Goal: Check status: Check status

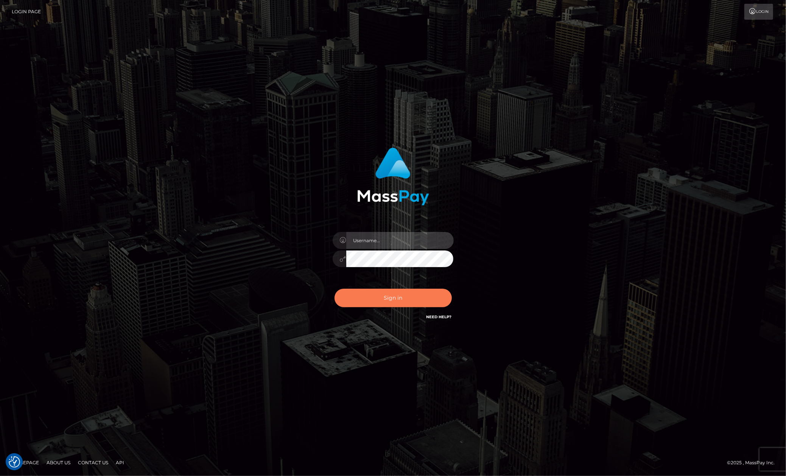
type input "[PERSON_NAME].megabonanza"
click at [373, 293] on button "Sign in" at bounding box center [392, 298] width 117 height 19
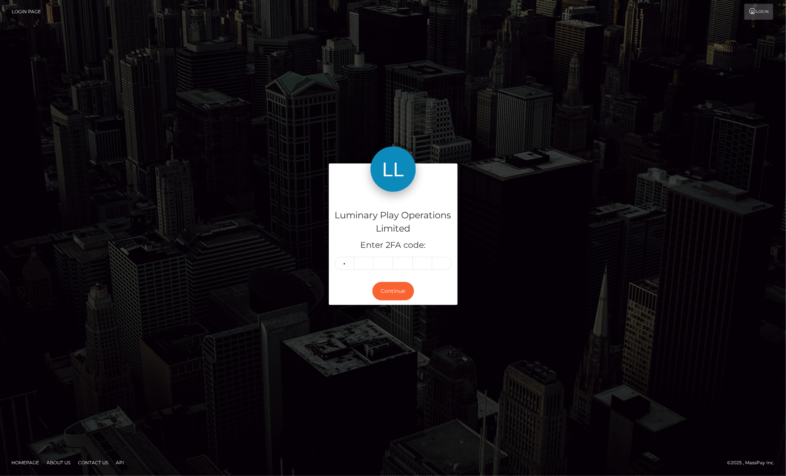
type input "6"
type input "2"
type input "1"
type input "2"
type input "7"
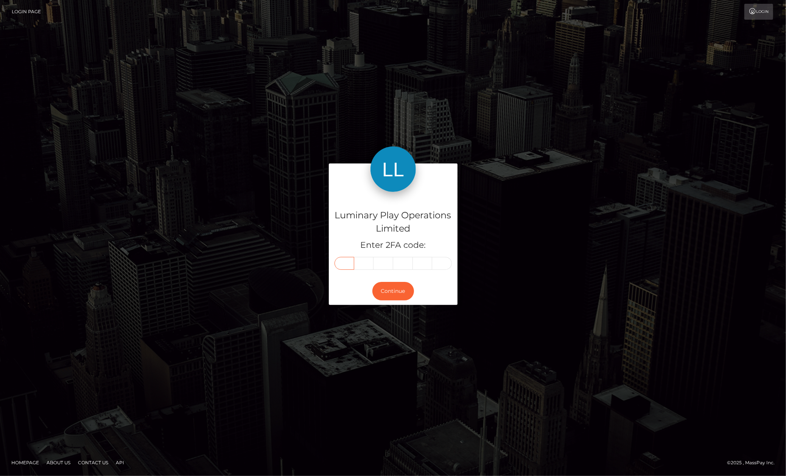
type input "6"
type input "5"
type input "6"
type input "5"
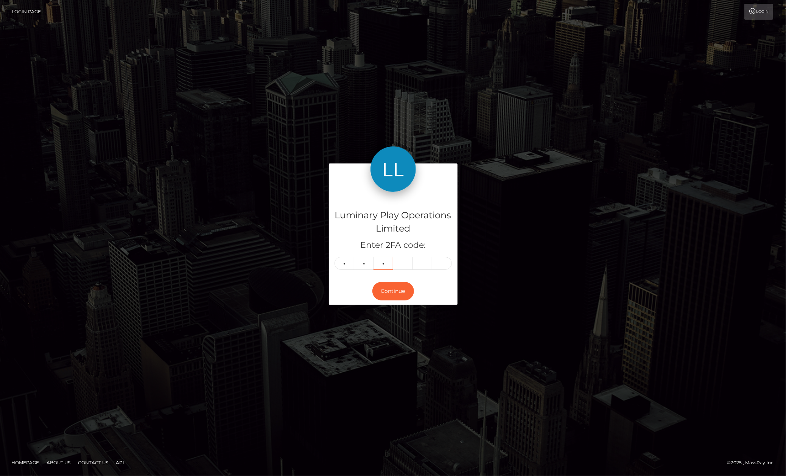
type input "7"
type input "1"
type input "2"
type input "7"
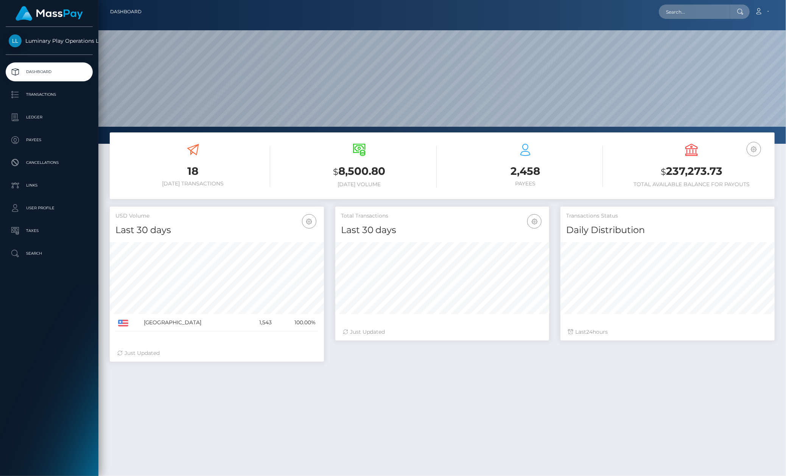
scroll to position [133, 214]
click at [701, 6] on input "text" at bounding box center [694, 12] width 71 height 14
paste input "363784"
type input "363784"
click at [64, 98] on p "Transactions" at bounding box center [49, 94] width 81 height 11
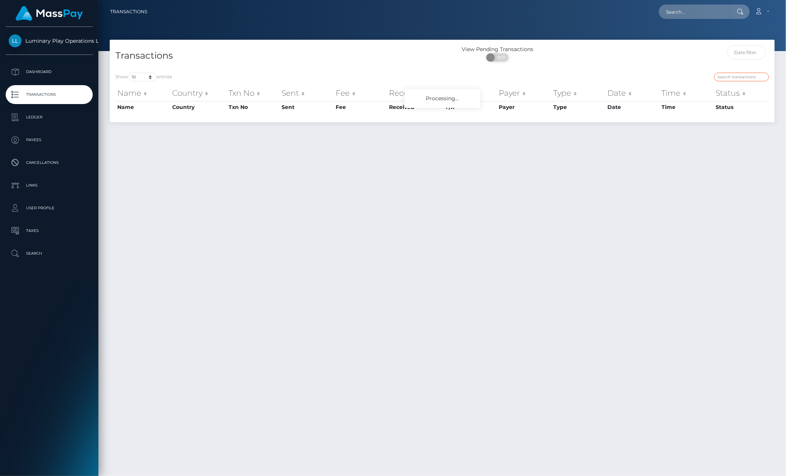
click at [748, 76] on input "search" at bounding box center [741, 77] width 55 height 9
drag, startPoint x: 681, startPoint y: 6, endPoint x: 691, endPoint y: 12, distance: 11.8
click at [681, 6] on input "text" at bounding box center [694, 12] width 71 height 14
paste input "307294642"
type input "307294642"
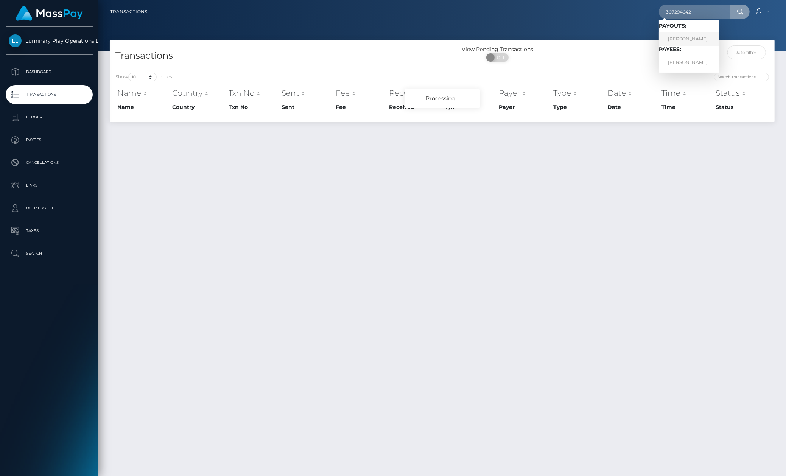
click at [695, 39] on link "TERESA ANN BELL" at bounding box center [689, 39] width 61 height 14
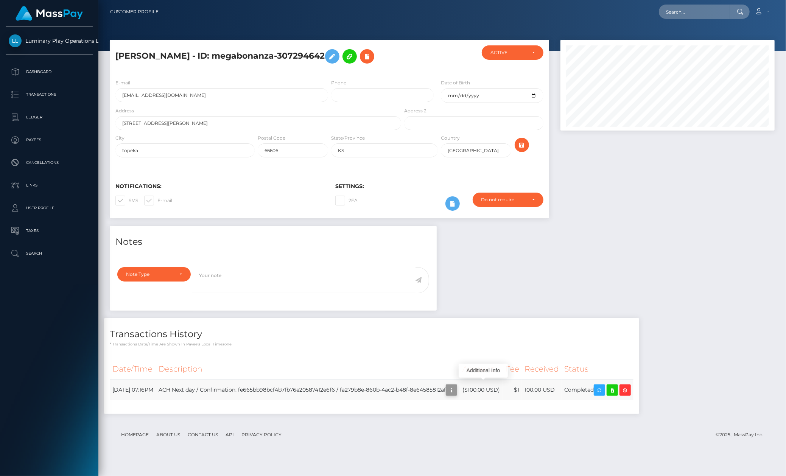
scroll to position [91, 214]
click at [456, 386] on icon "button" at bounding box center [451, 389] width 9 height 9
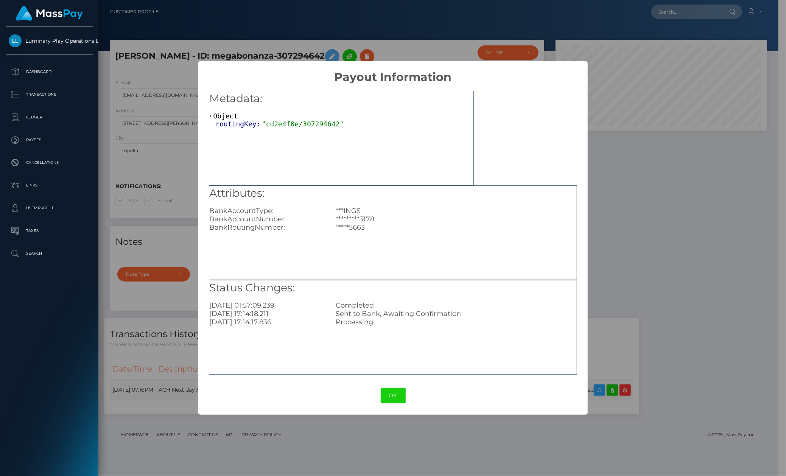
scroll to position [378196, 378076]
drag, startPoint x: 347, startPoint y: 319, endPoint x: 338, endPoint y: 330, distance: 14.5
click at [326, 323] on div "2025-09-07 17:14:17.836 Processing" at bounding box center [393, 322] width 378 height 8
click at [340, 330] on div "Status Changes: 2025-09-11 01:57:09.239 Completed 2025-09-07 17:14:18.211 Sent …" at bounding box center [393, 327] width 368 height 95
drag, startPoint x: 372, startPoint y: 303, endPoint x: 362, endPoint y: 305, distance: 10.0
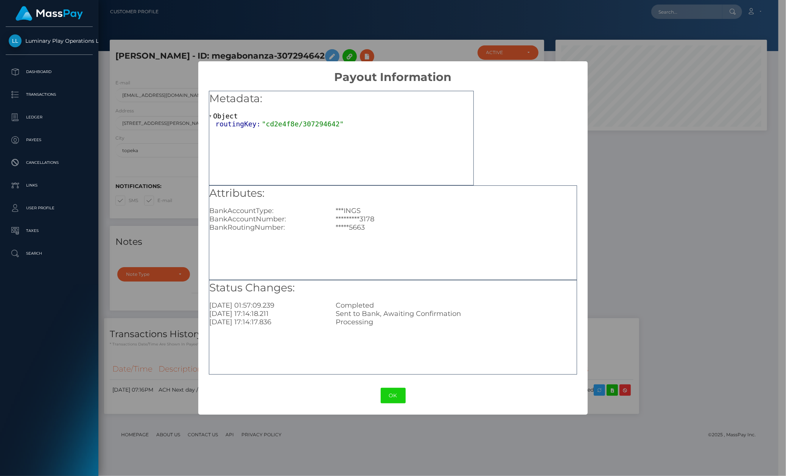
click at [367, 305] on div "Completed" at bounding box center [456, 305] width 252 height 8
click at [364, 305] on div "Completed" at bounding box center [456, 305] width 252 height 8
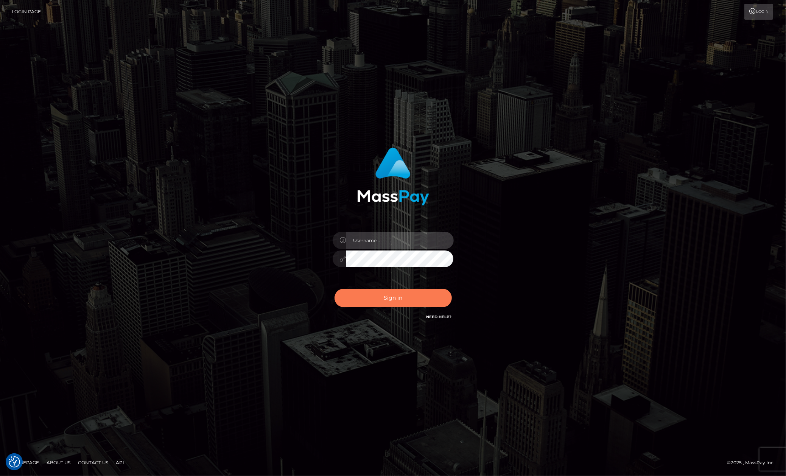
type input "[PERSON_NAME].megabonanza"
click at [422, 300] on button "Sign in" at bounding box center [392, 298] width 117 height 19
type input "[PERSON_NAME].megabonanza"
click at [390, 293] on button "Sign in" at bounding box center [392, 298] width 117 height 19
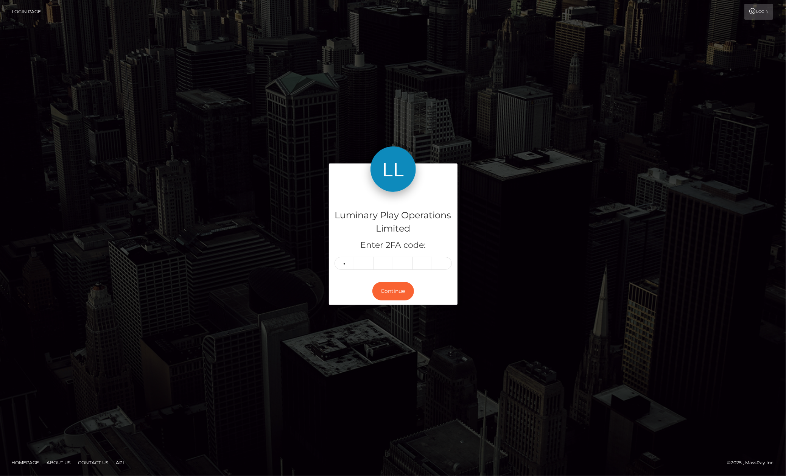
type input "7"
type input "1"
type input "7"
type input "3"
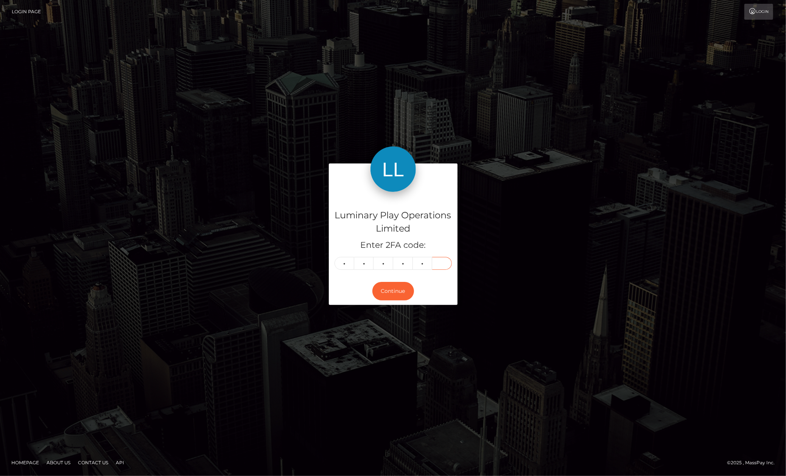
type input "7"
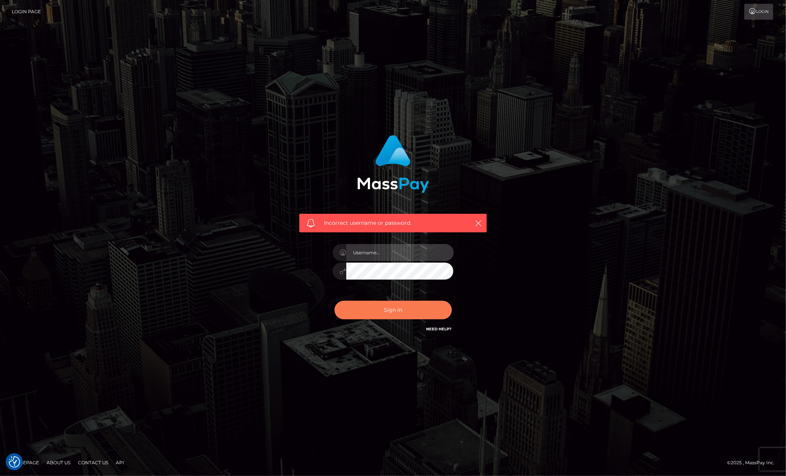
type input "[PERSON_NAME].megabonanza"
click at [401, 310] on button "Sign in" at bounding box center [392, 310] width 117 height 19
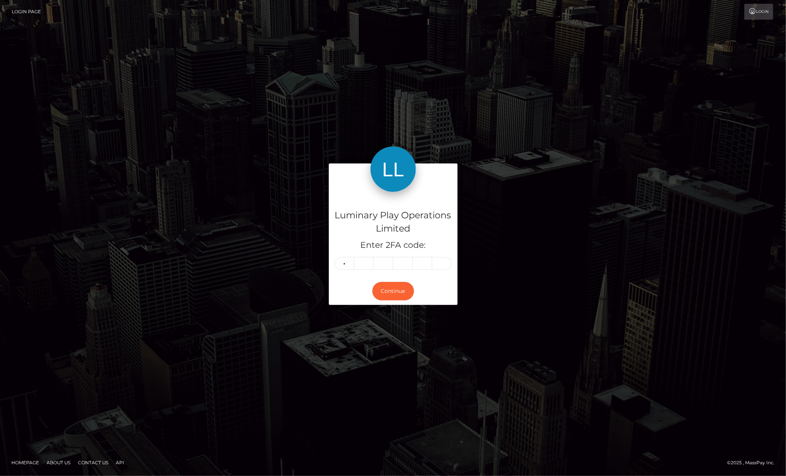
type input "3"
type input "7"
type input "6"
type input "8"
type input "5"
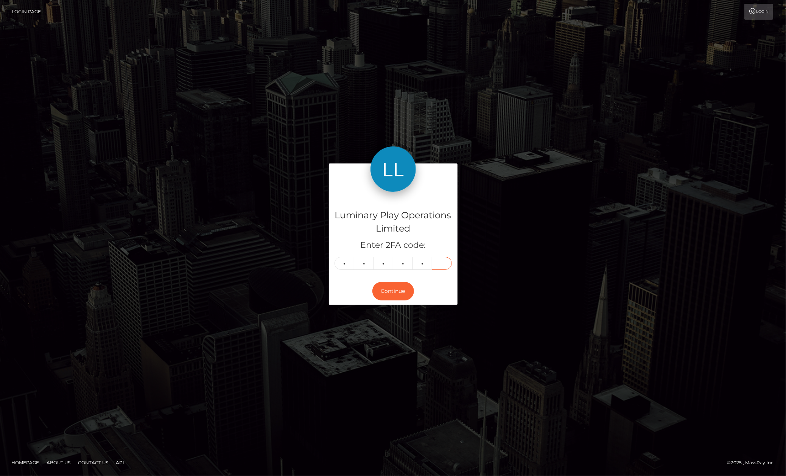
type input "9"
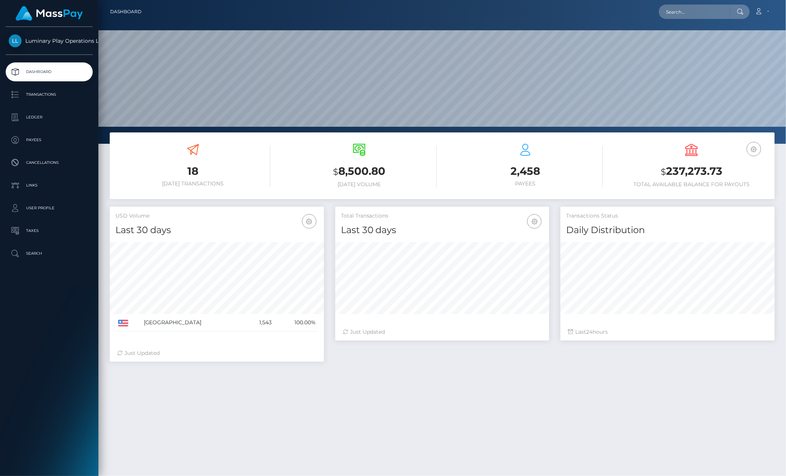
scroll to position [133, 214]
drag, startPoint x: 693, startPoint y: 6, endPoint x: 692, endPoint y: 14, distance: 8.4
click at [693, 6] on input "text" at bounding box center [694, 12] width 71 height 14
paste input "307294642"
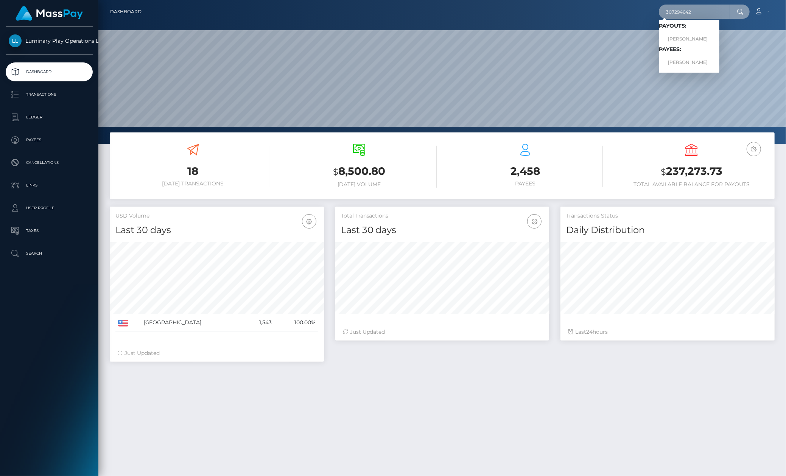
type input "307294642"
drag, startPoint x: 692, startPoint y: 17, endPoint x: 701, endPoint y: 44, distance: 28.7
click at [701, 44] on link "TERESA ANN BELL" at bounding box center [689, 39] width 61 height 14
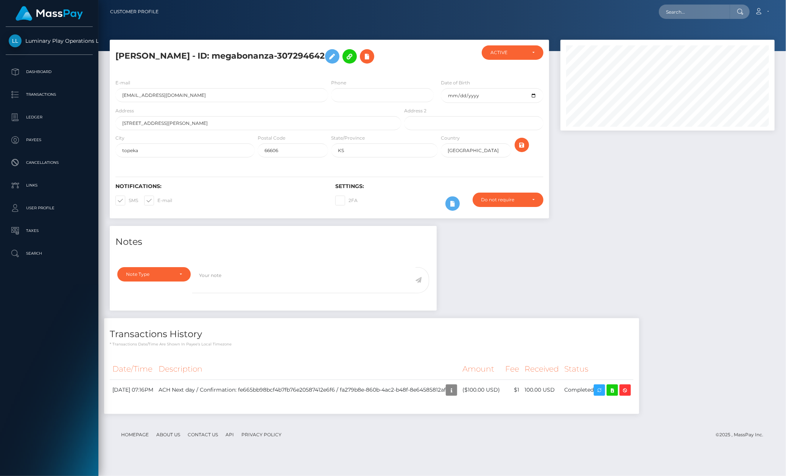
scroll to position [91, 214]
click at [456, 387] on icon "button" at bounding box center [451, 389] width 9 height 9
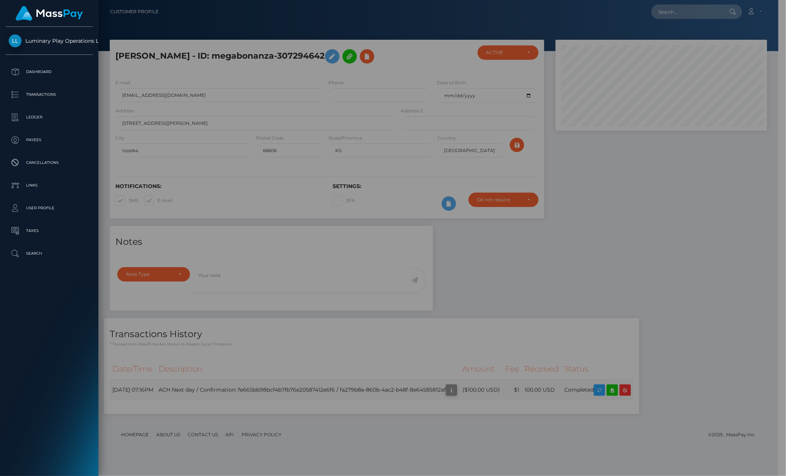
scroll to position [378196, 378076]
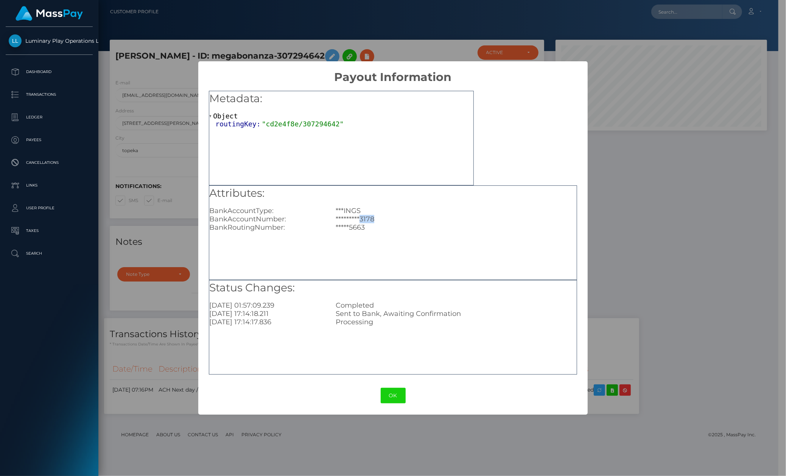
drag, startPoint x: 372, startPoint y: 216, endPoint x: 358, endPoint y: 219, distance: 14.6
click at [358, 219] on div "*********3178" at bounding box center [456, 219] width 252 height 8
copy div "3178"
drag, startPoint x: 53, startPoint y: 288, endPoint x: 230, endPoint y: 328, distance: 181.2
click at [54, 289] on div "Luminary Play Operations Limited Dashboard Transactions Ledger Payees Cancellat…" at bounding box center [49, 251] width 98 height 448
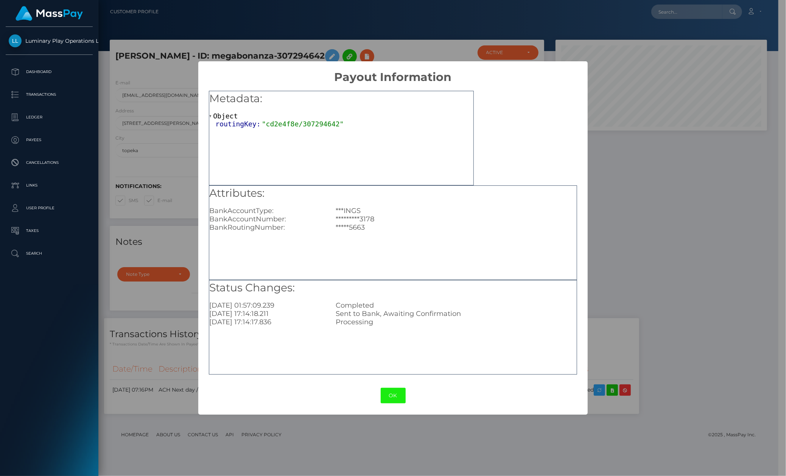
click at [394, 394] on button "OK" at bounding box center [393, 396] width 25 height 16
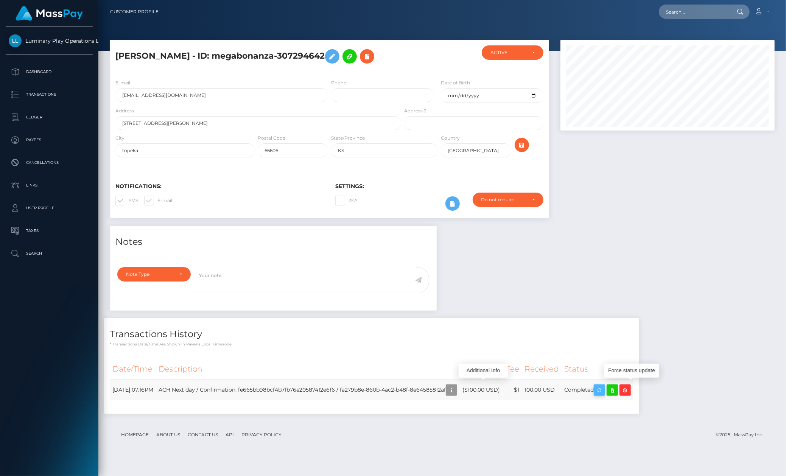
scroll to position [91, 214]
click at [604, 386] on icon "button" at bounding box center [599, 389] width 9 height 9
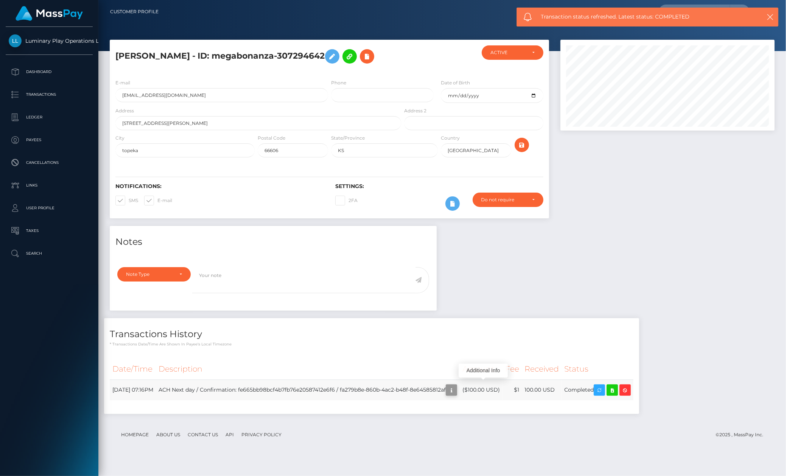
click at [456, 385] on icon "button" at bounding box center [451, 389] width 9 height 9
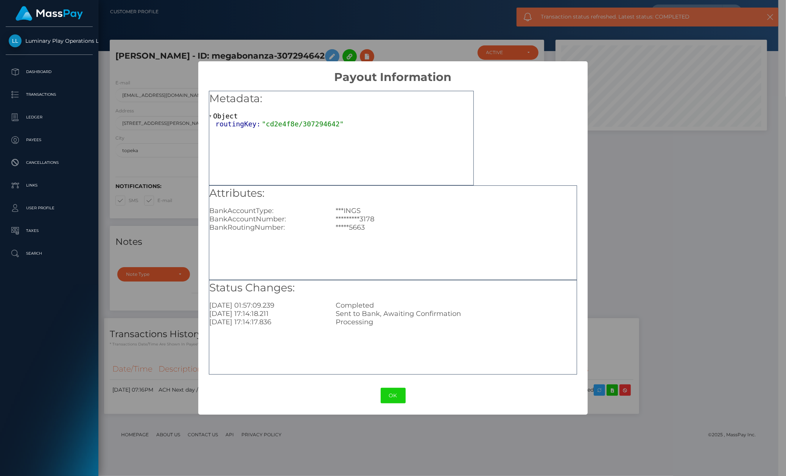
scroll to position [378196, 378076]
drag, startPoint x: 400, startPoint y: 397, endPoint x: 1, endPoint y: 353, distance: 401.6
click at [399, 395] on button "OK" at bounding box center [393, 396] width 25 height 16
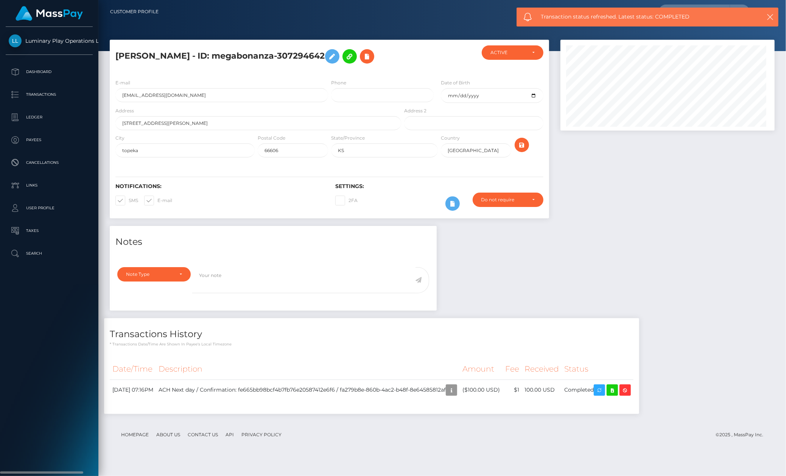
scroll to position [91, 214]
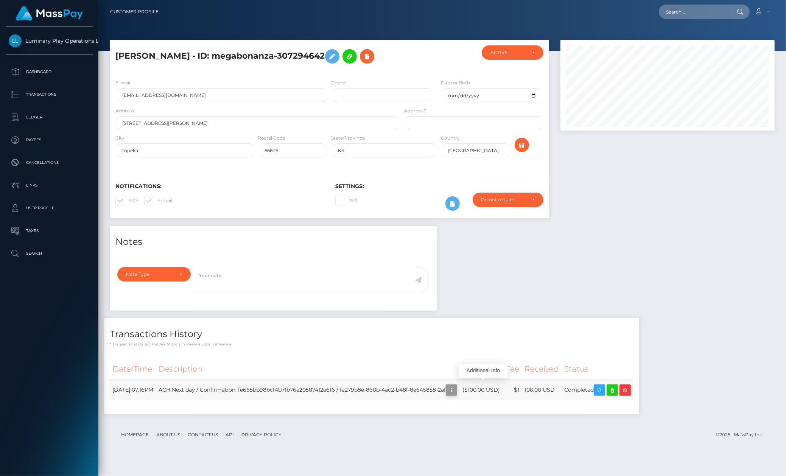
click at [456, 385] on icon "button" at bounding box center [451, 389] width 9 height 9
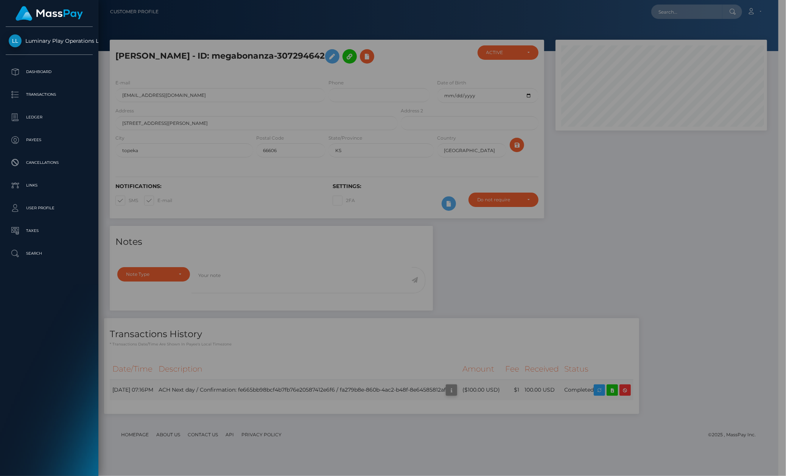
scroll to position [378196, 378076]
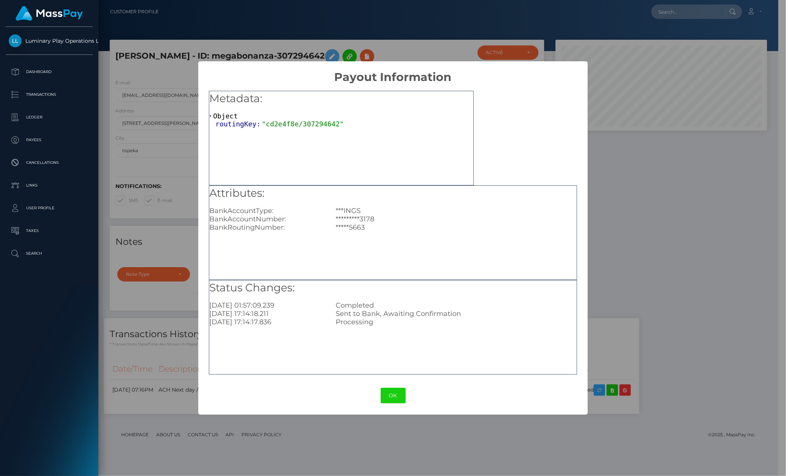
click at [410, 397] on div "OK No Cancel" at bounding box center [393, 395] width 390 height 23
click at [405, 397] on div "OK No Cancel" at bounding box center [393, 395] width 390 height 23
drag, startPoint x: 460, startPoint y: 443, endPoint x: 277, endPoint y: 297, distance: 235.0
click at [460, 443] on div "× Payout Information Metadata: Object routingKey: "cd2e4f8e/307294642" Attribut…" at bounding box center [393, 238] width 786 height 476
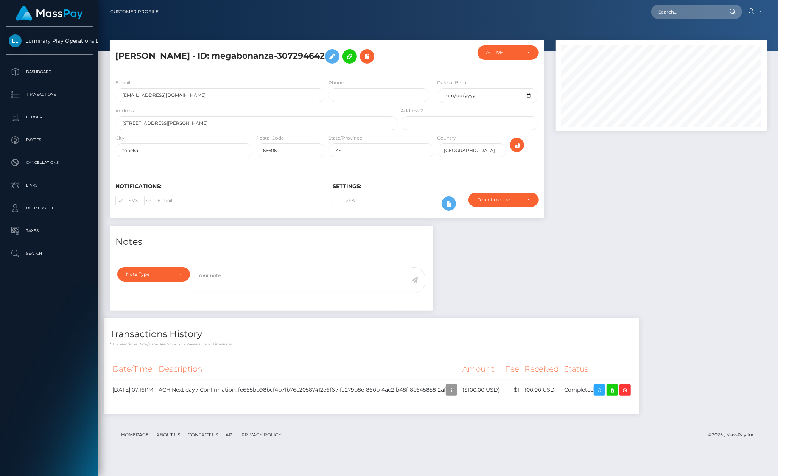
scroll to position [91, 214]
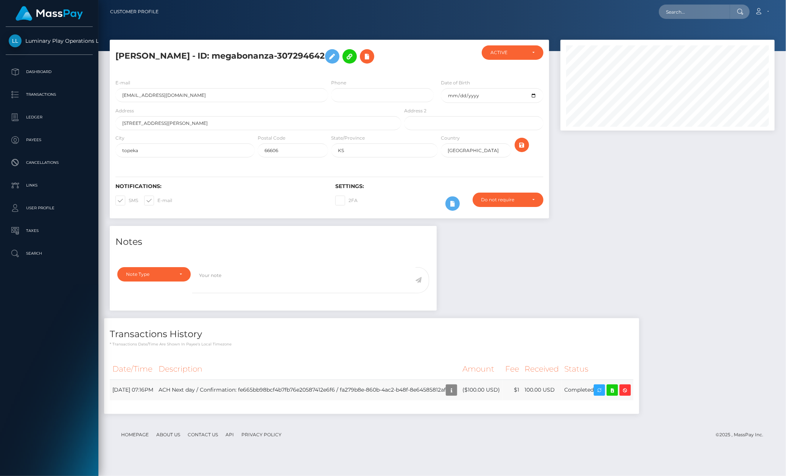
click at [418, 387] on td "ACH Next day / Confirmation: fe665bb98bcf4b7fb76e20587412e6f6 / fa279b8e-860b-4…" at bounding box center [308, 389] width 304 height 21
drag, startPoint x: 418, startPoint y: 387, endPoint x: 338, endPoint y: 388, distance: 80.6
click at [412, 388] on td "ACH Next day / Confirmation: fe665bb98bcf4b7fb76e20587412e6f6 / fa279b8e-860b-4…" at bounding box center [308, 389] width 304 height 21
drag, startPoint x: 314, startPoint y: 390, endPoint x: 527, endPoint y: 402, distance: 213.3
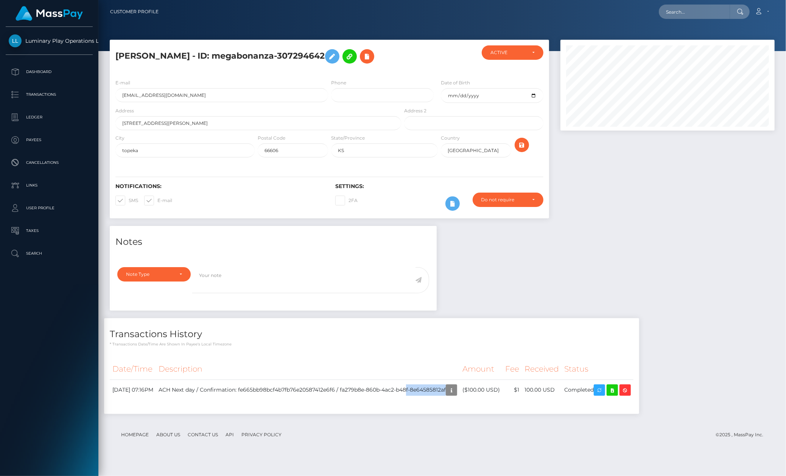
click at [315, 391] on td "ACH Next day / Confirmation: fe665bb98bcf4b7fb76e20587412e6f6 / fa279b8e-860b-4…" at bounding box center [308, 389] width 304 height 21
click at [456, 385] on icon "button" at bounding box center [451, 389] width 9 height 9
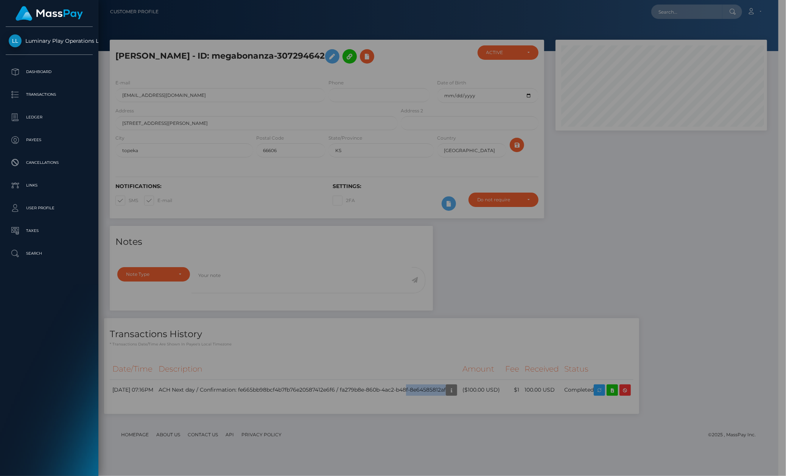
scroll to position [378196, 378076]
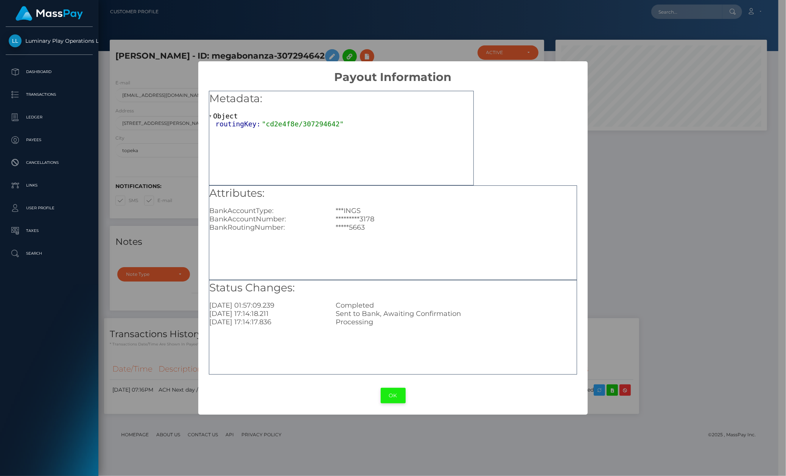
drag, startPoint x: 384, startPoint y: 385, endPoint x: 387, endPoint y: 389, distance: 4.4
click at [384, 387] on div "OK No Cancel" at bounding box center [393, 395] width 390 height 23
click at [386, 388] on button "OK" at bounding box center [393, 396] width 25 height 16
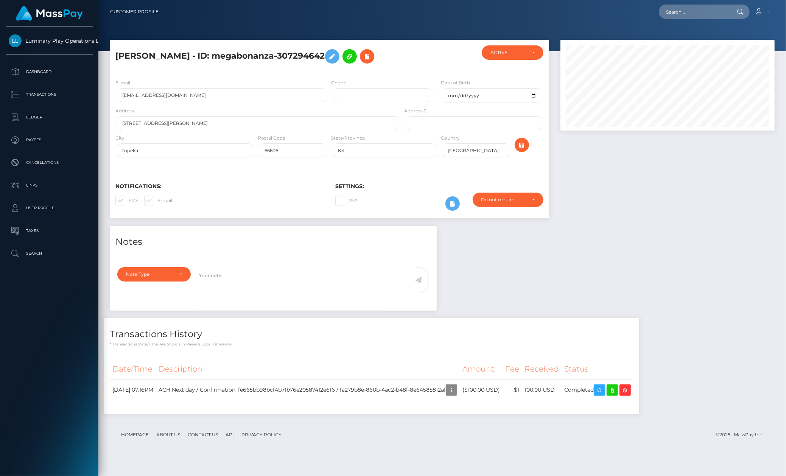
scroll to position [91, 214]
click at [279, 432] on link "Privacy Policy" at bounding box center [261, 435] width 46 height 12
drag, startPoint x: 48, startPoint y: 61, endPoint x: 13, endPoint y: 76, distance: 37.7
click at [48, 62] on link "Dashboard" at bounding box center [49, 71] width 87 height 19
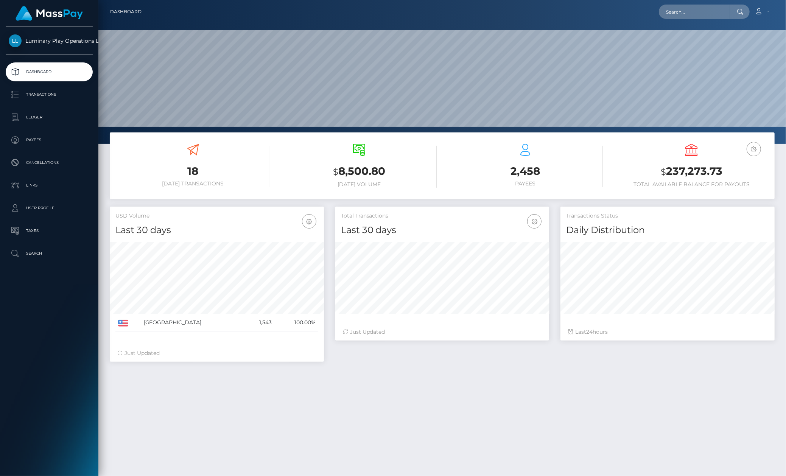
scroll to position [133, 214]
click at [59, 94] on p "Transactions" at bounding box center [49, 94] width 81 height 11
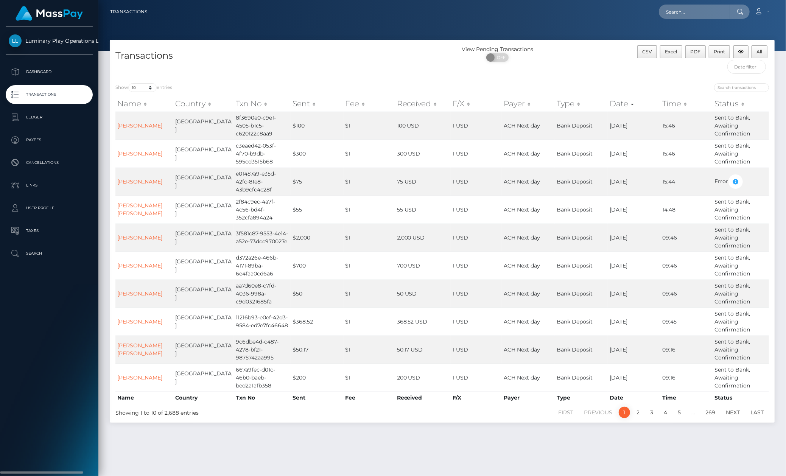
drag, startPoint x: 453, startPoint y: 432, endPoint x: 5, endPoint y: 371, distance: 452.3
click at [453, 432] on div "Transactions View Pending Transactions ON OFF CSV Excel PDF Print All Show 10 2…" at bounding box center [441, 254] width 687 height 429
click at [510, 432] on div "Transactions View Pending Transactions ON OFF CSV Excel PDF Print All Show 10 2…" at bounding box center [441, 254] width 687 height 429
click at [129, 126] on link "SHANNON NOELLE VANLIEROP" at bounding box center [139, 125] width 45 height 7
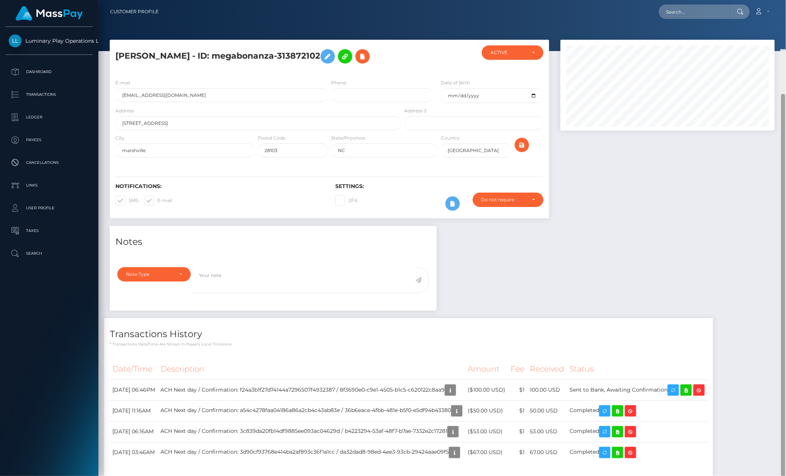
scroll to position [378196, 378073]
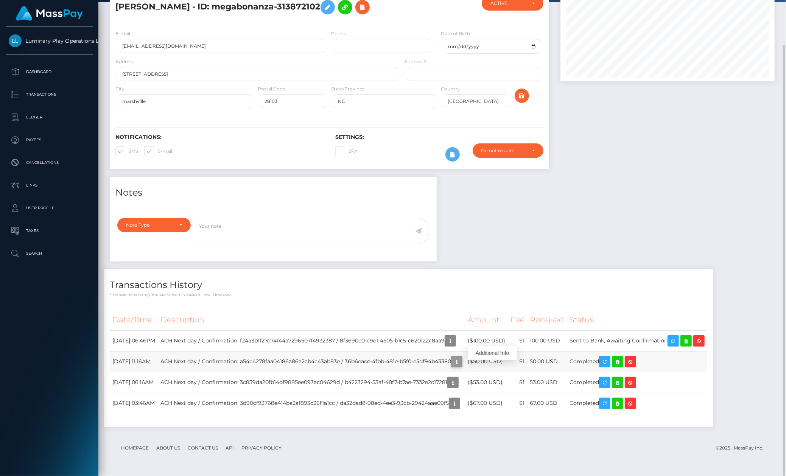
click at [461, 367] on icon "button" at bounding box center [456, 361] width 9 height 9
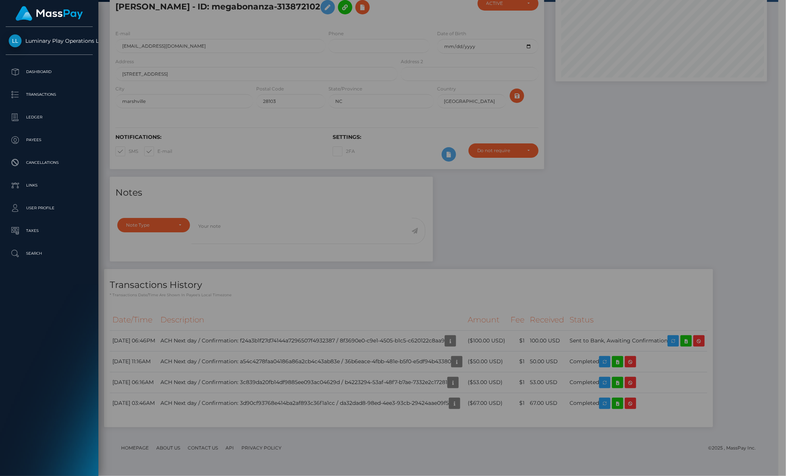
scroll to position [378196, 378076]
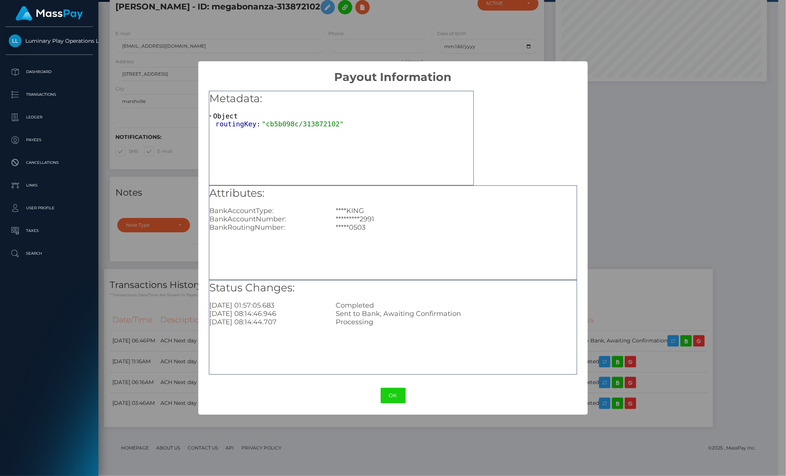
drag, startPoint x: 371, startPoint y: 302, endPoint x: 367, endPoint y: 302, distance: 4.5
click at [367, 302] on div "Completed" at bounding box center [456, 305] width 252 height 8
click at [387, 390] on button "OK" at bounding box center [393, 396] width 25 height 16
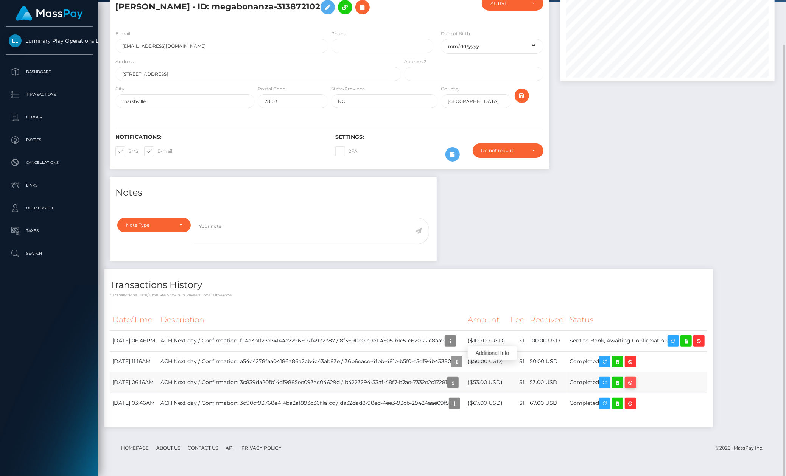
scroll to position [91, 214]
click at [622, 387] on icon at bounding box center [617, 382] width 9 height 9
